Goal: Task Accomplishment & Management: Complete application form

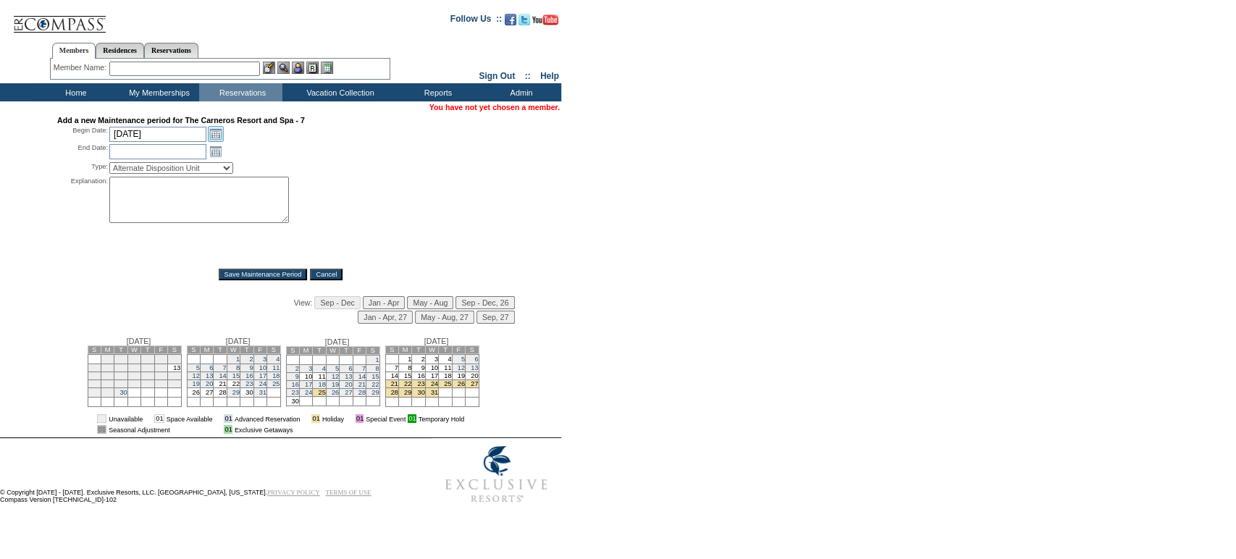
click at [219, 130] on link "Open the calendar popup." at bounding box center [216, 134] width 16 height 16
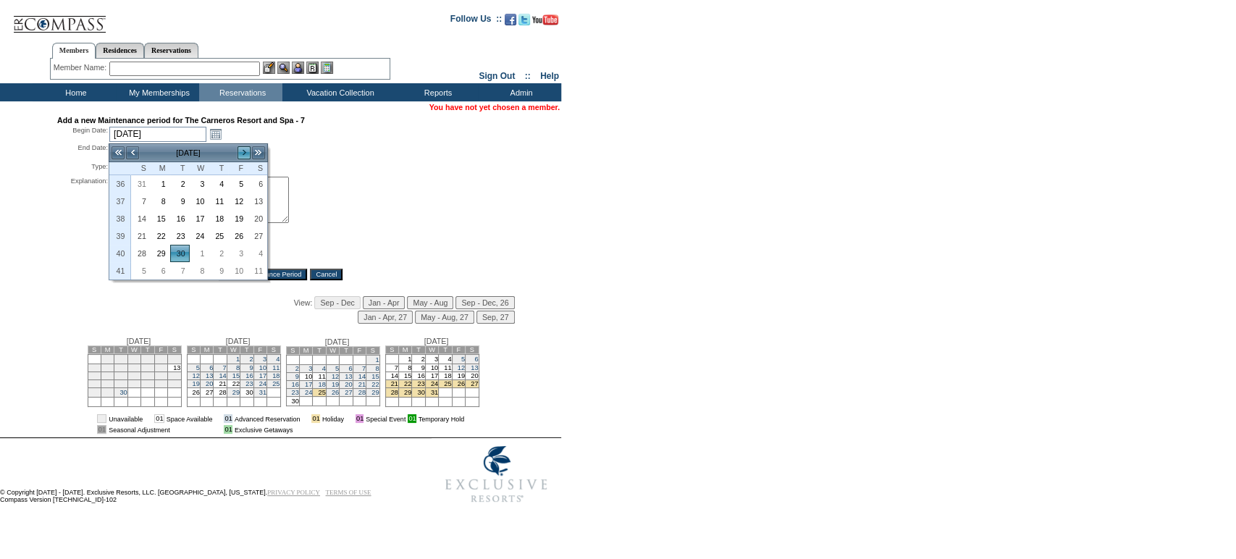
click at [243, 151] on link ">" at bounding box center [244, 153] width 14 height 14
click at [177, 230] on link "21" at bounding box center [180, 236] width 18 height 16
type input "[DATE]"
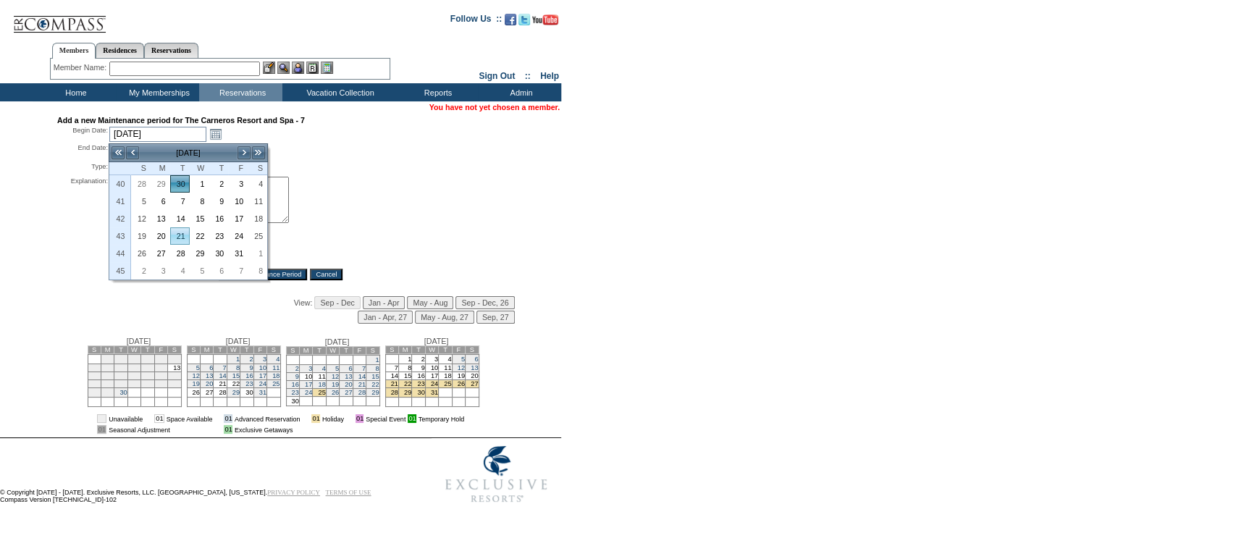
type input "[DATE]"
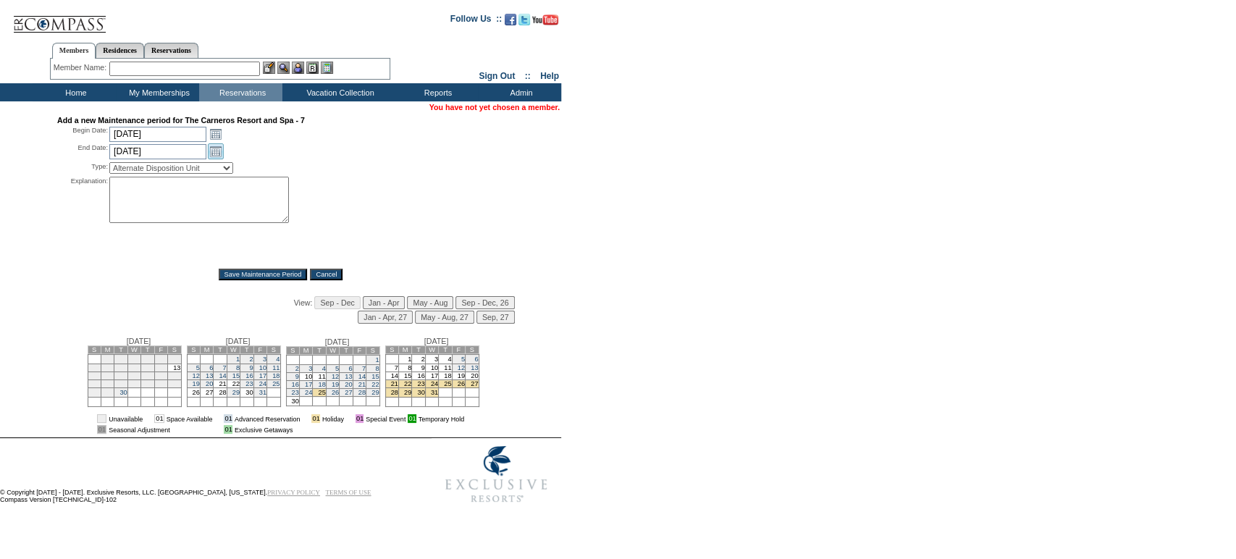
click at [222, 151] on link "Open the calendar popup." at bounding box center [216, 151] width 16 height 16
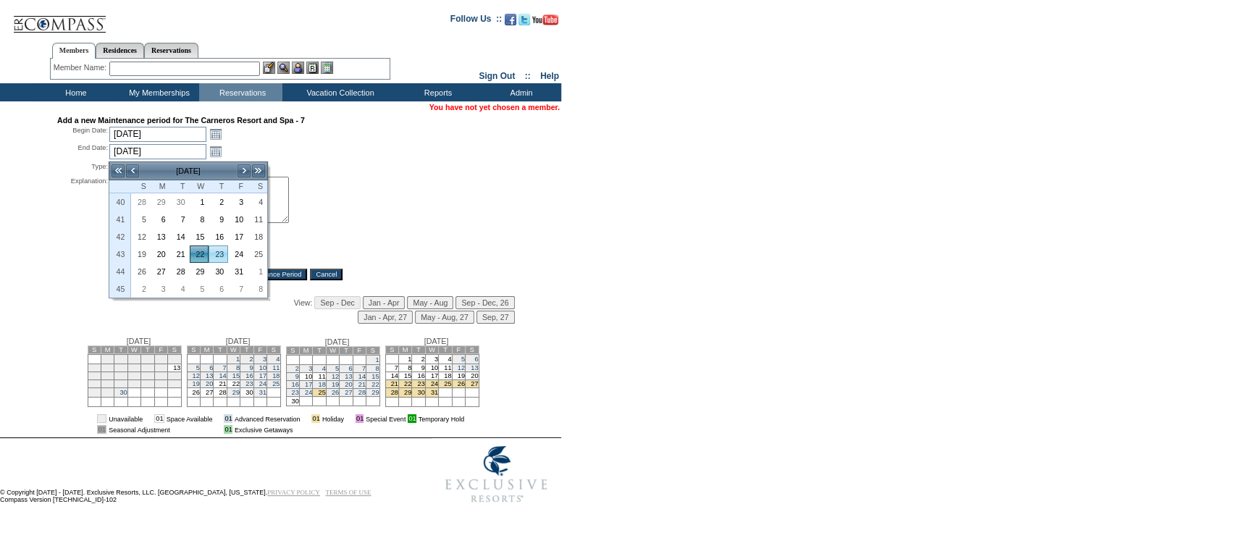
click at [225, 248] on link "23" at bounding box center [218, 254] width 18 height 16
type input "[DATE]"
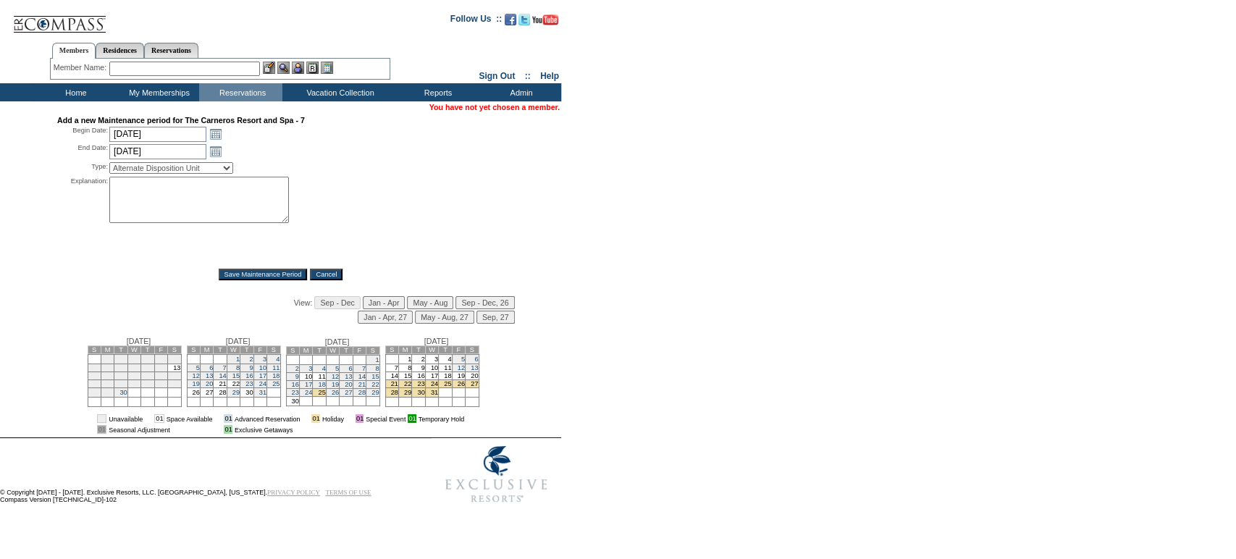
click at [233, 172] on select "Alternate Disposition Unit Business Hold Disposition Exclusive Alliance Partner…" at bounding box center [171, 168] width 124 height 12
select select "PropMaint"
click at [109, 164] on select "Alternate Disposition Unit Business Hold Disposition Exclusive Alliance Partner…" at bounding box center [171, 168] width 124 height 12
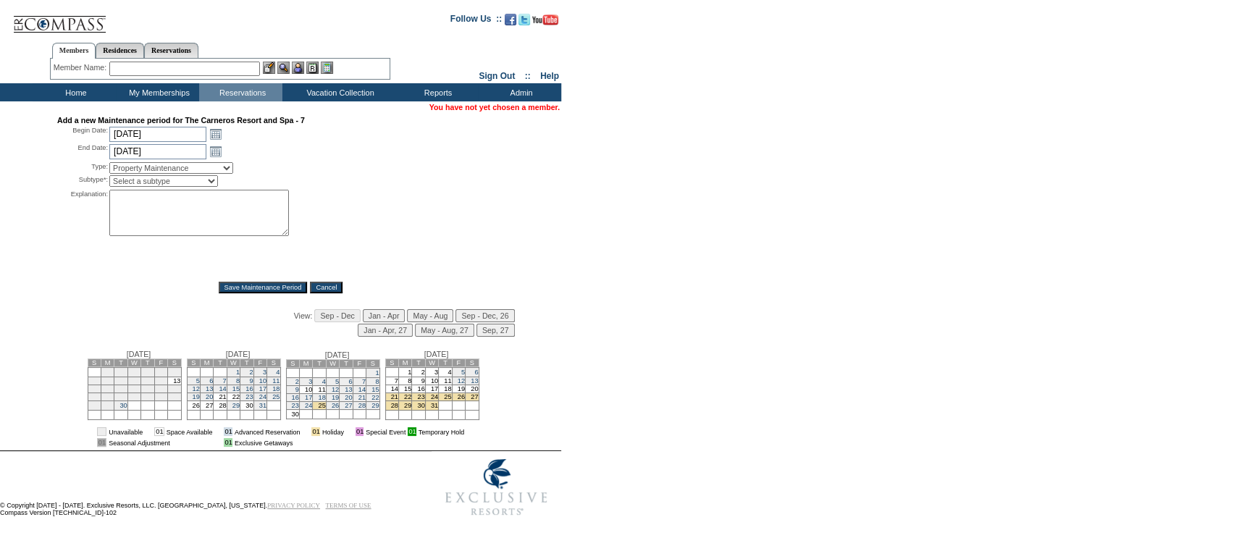
click at [186, 184] on select "Select a subtype FF&E Projects Housekeeping/Deep Clean Monthly PM Block Planned…" at bounding box center [163, 181] width 109 height 12
select select "PropMaint-PlannedMaint"
click at [109, 178] on select "Select a subtype FF&E Projects Housekeeping/Deep Clean Monthly PM Block Planned…" at bounding box center [163, 181] width 109 height 12
click at [193, 208] on textarea at bounding box center [199, 213] width 180 height 46
click at [282, 329] on td "Jan - Apr, [DATE] - Aug, [DATE]" at bounding box center [284, 330] width 462 height 13
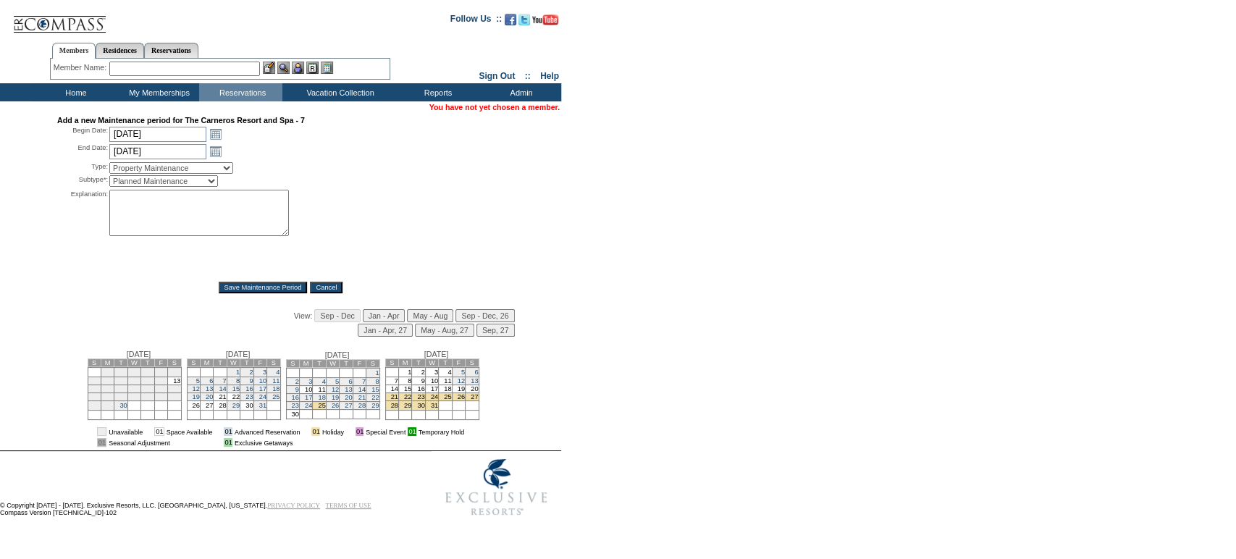
click at [241, 202] on textarea at bounding box center [199, 213] width 180 height 46
type textarea "Working with vendor to schedule HVAC replacement. - JY"
click at [296, 291] on input "Save Maintenance Period" at bounding box center [263, 288] width 89 height 12
